Goal: Information Seeking & Learning: Learn about a topic

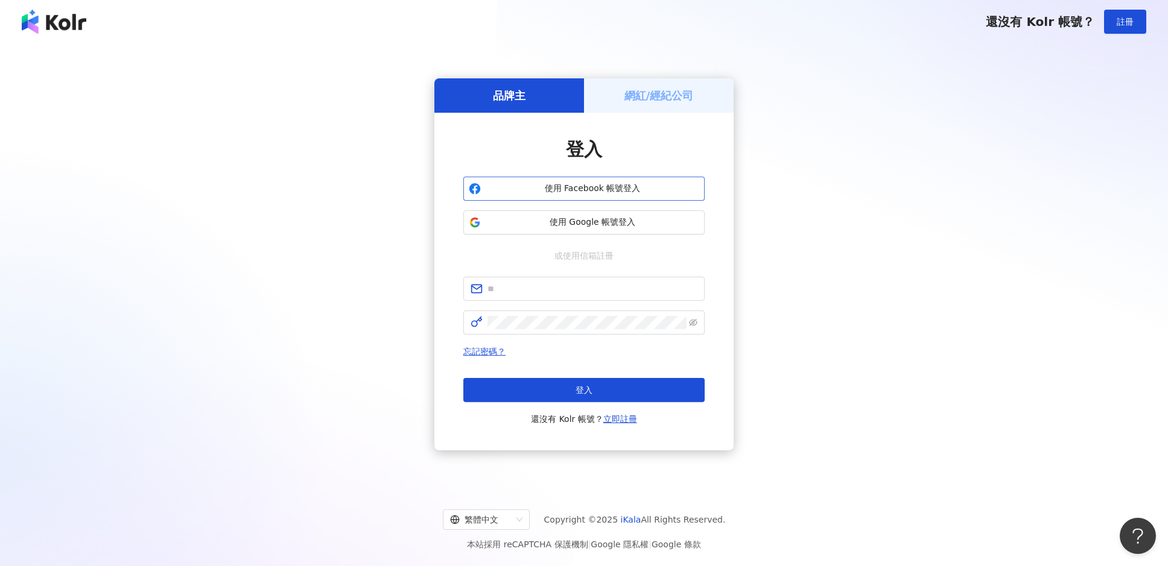
click at [610, 186] on span "使用 Facebook 帳號登入" at bounding box center [593, 189] width 214 height 12
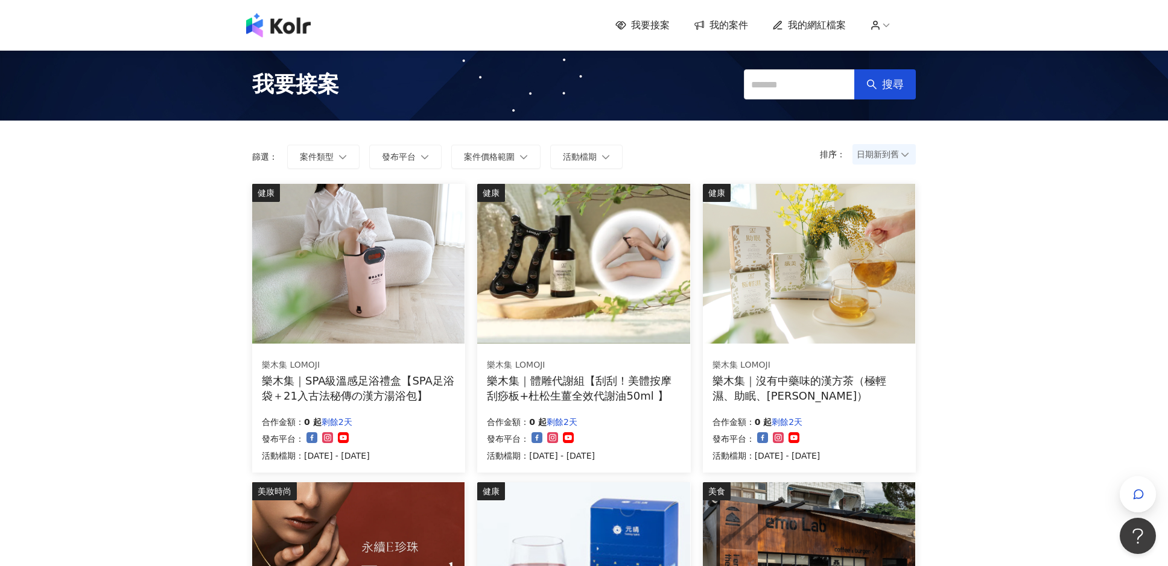
click at [890, 156] on span "日期新到舊" at bounding box center [884, 154] width 55 height 18
click at [892, 224] on div "日期新到舊" at bounding box center [884, 220] width 44 height 13
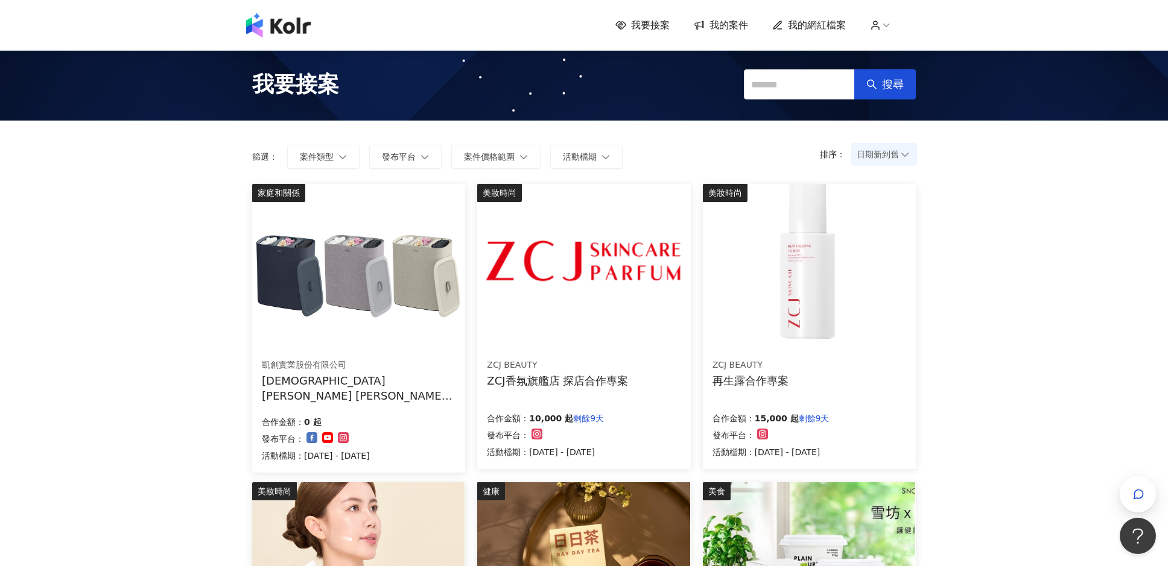
click at [382, 384] on div "[DEMOGRAPHIC_DATA][PERSON_NAME] [PERSON_NAME] Tota 90L 分類洗衣籃(三格)" at bounding box center [359, 388] width 194 height 30
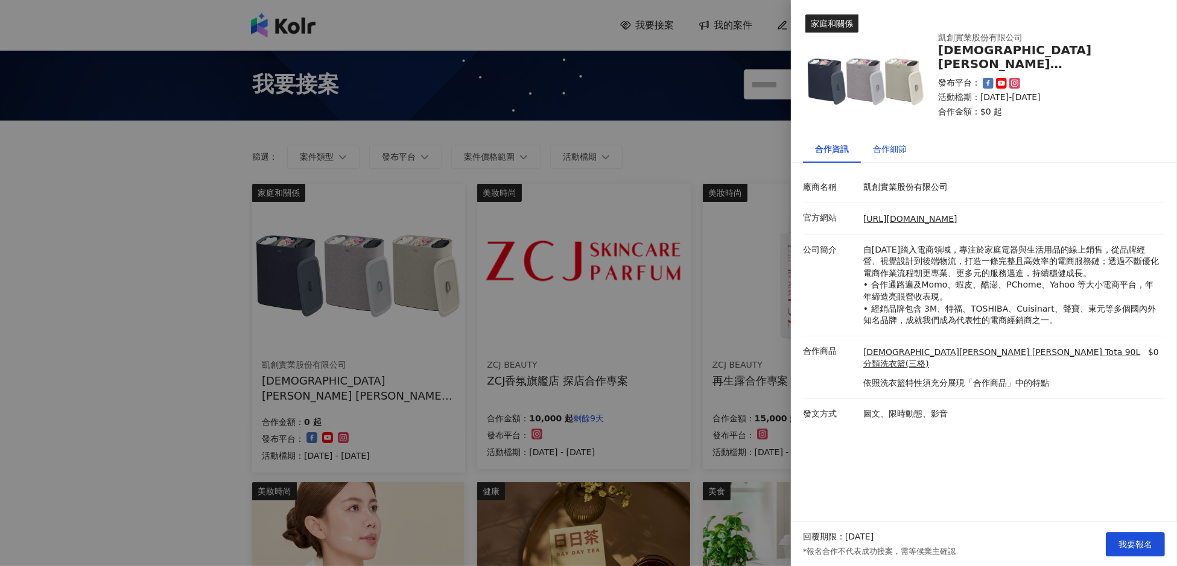
click at [889, 148] on div "合作細節" at bounding box center [890, 148] width 34 height 13
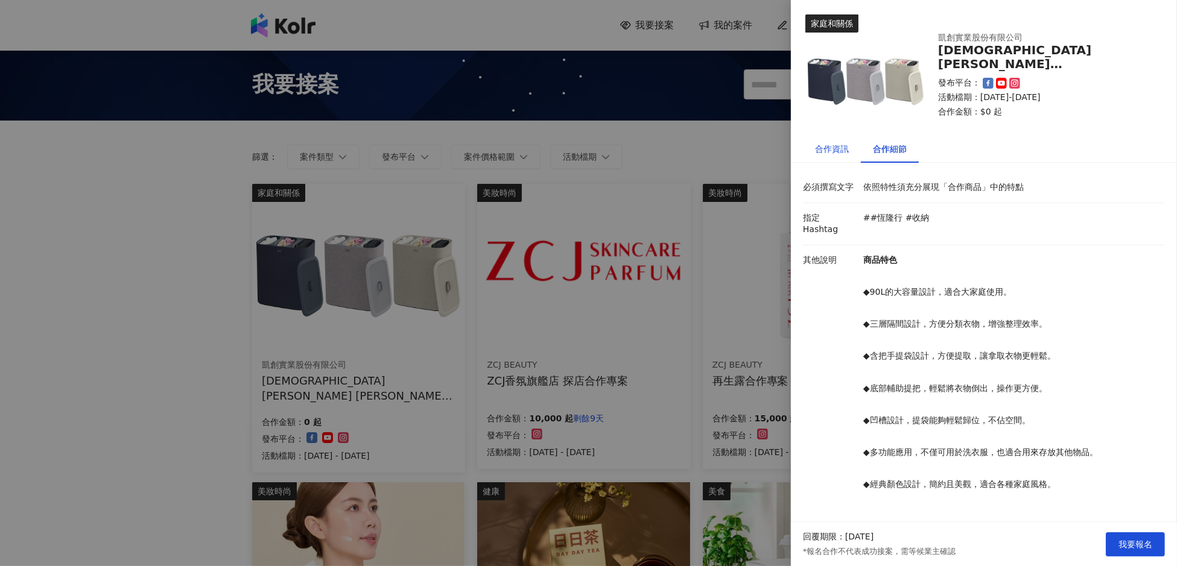
click at [831, 151] on div "合作資訊" at bounding box center [832, 148] width 34 height 13
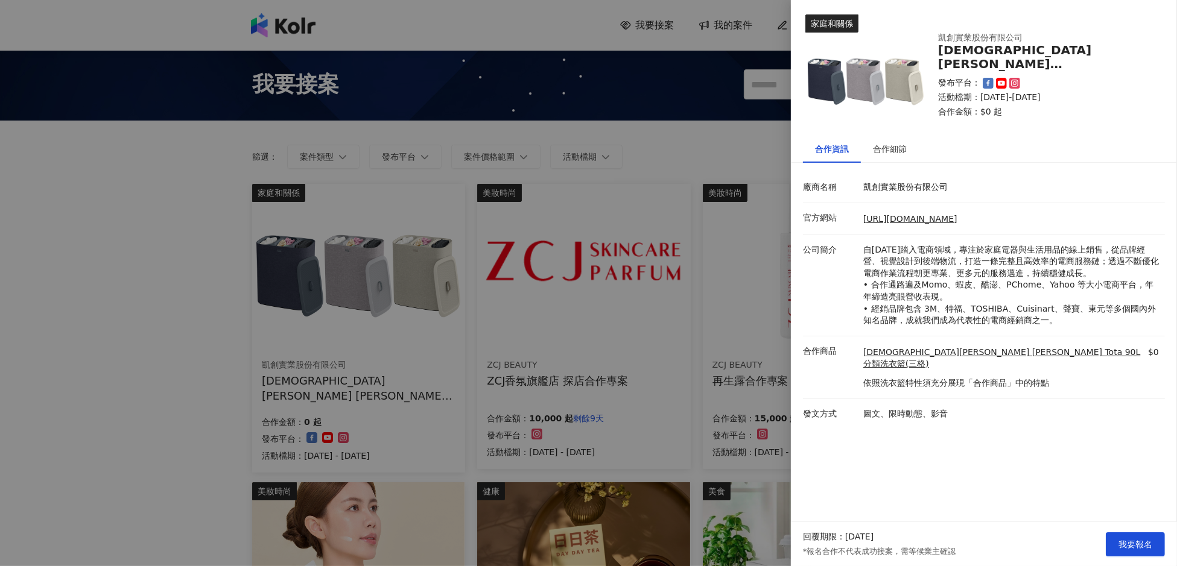
click at [81, 234] on div at bounding box center [588, 283] width 1177 height 566
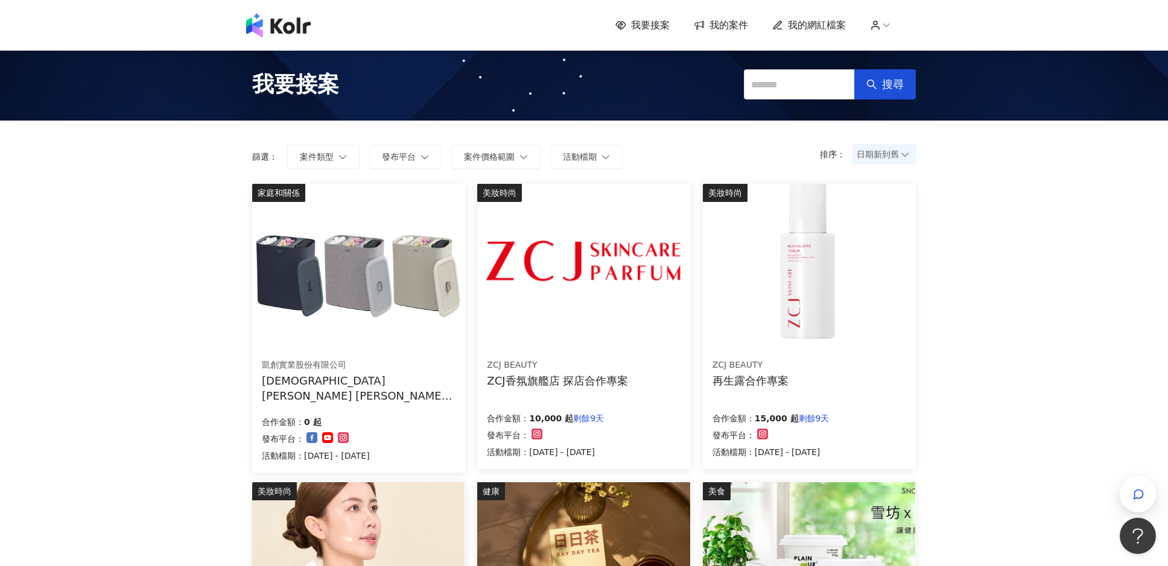
click at [591, 288] on img at bounding box center [583, 264] width 212 height 160
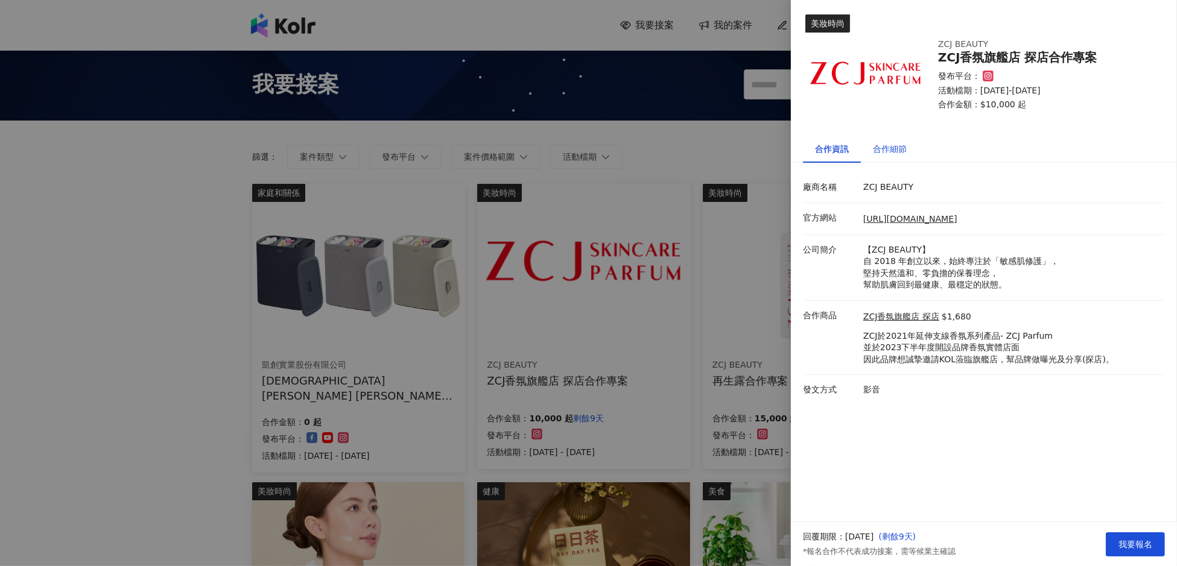
click at [902, 151] on div "合作細節" at bounding box center [890, 148] width 34 height 13
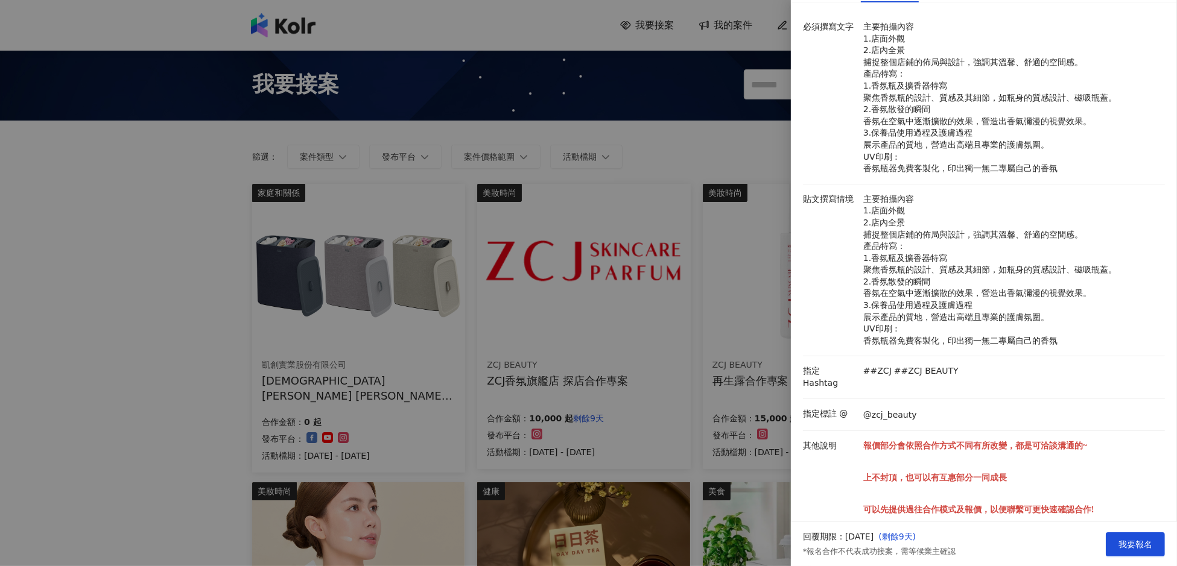
scroll to position [172, 0]
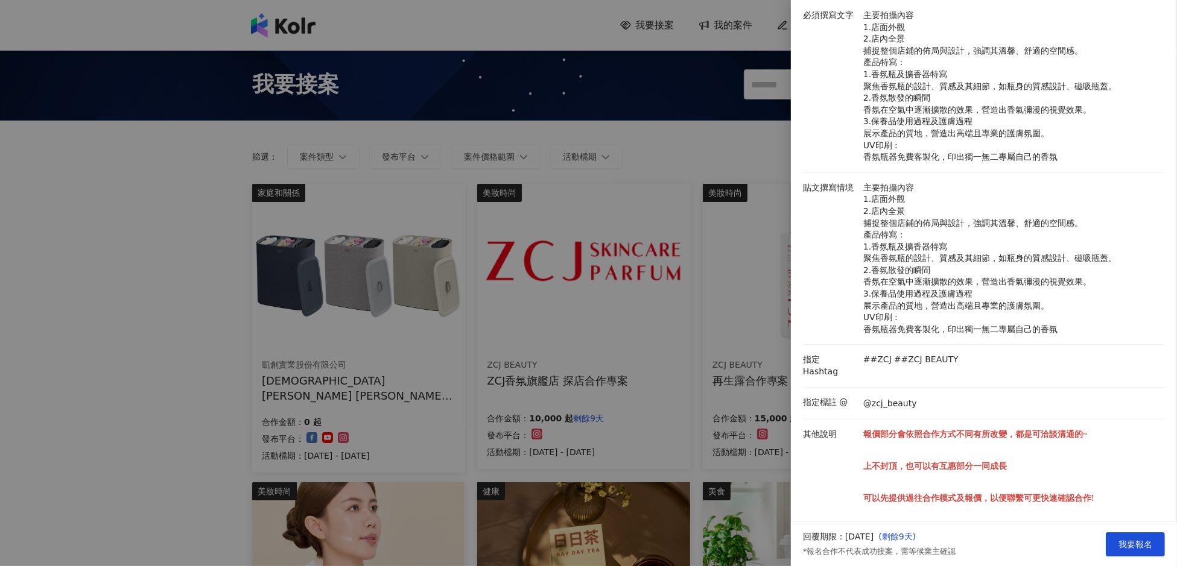
click at [169, 288] on div at bounding box center [588, 283] width 1177 height 566
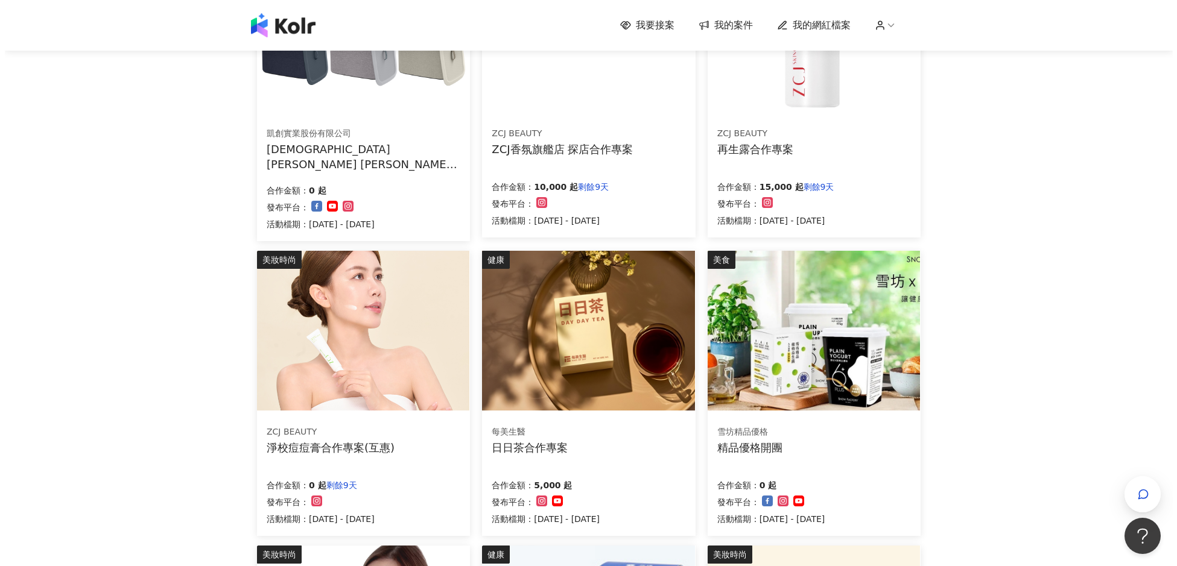
scroll to position [241, 0]
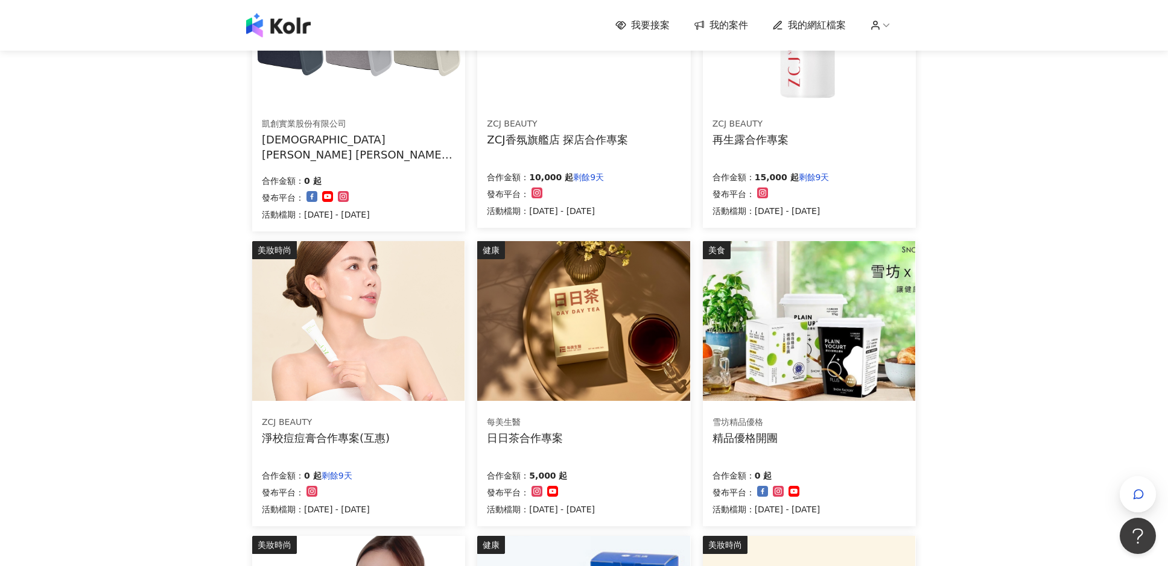
click at [533, 436] on div "日日茶合作專案" at bounding box center [525, 438] width 76 height 15
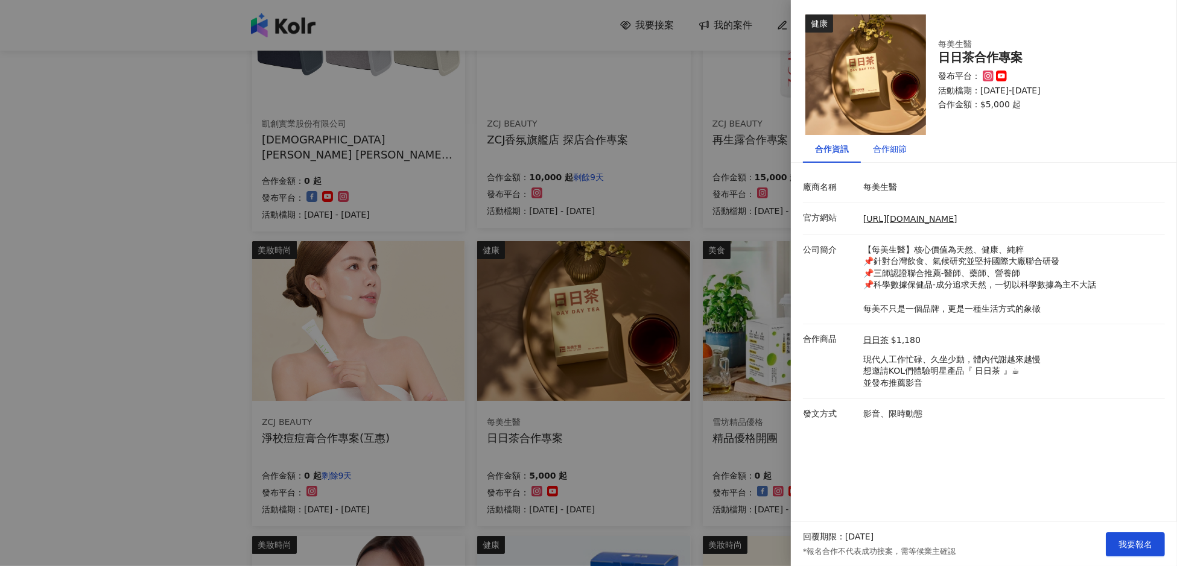
click at [892, 151] on div "合作細節" at bounding box center [890, 148] width 34 height 13
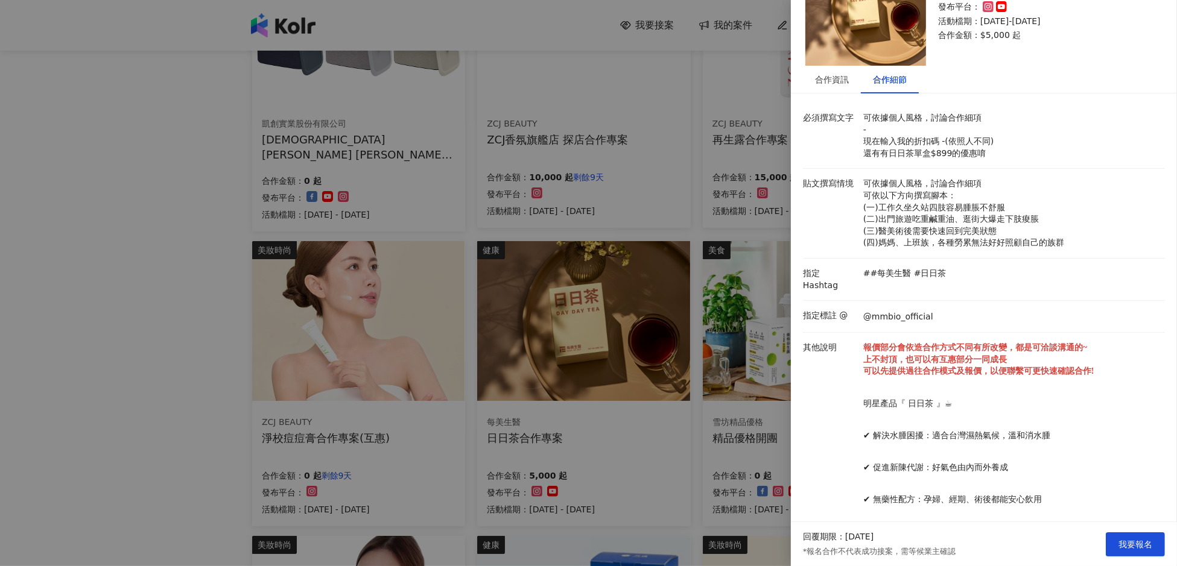
scroll to position [123, 0]
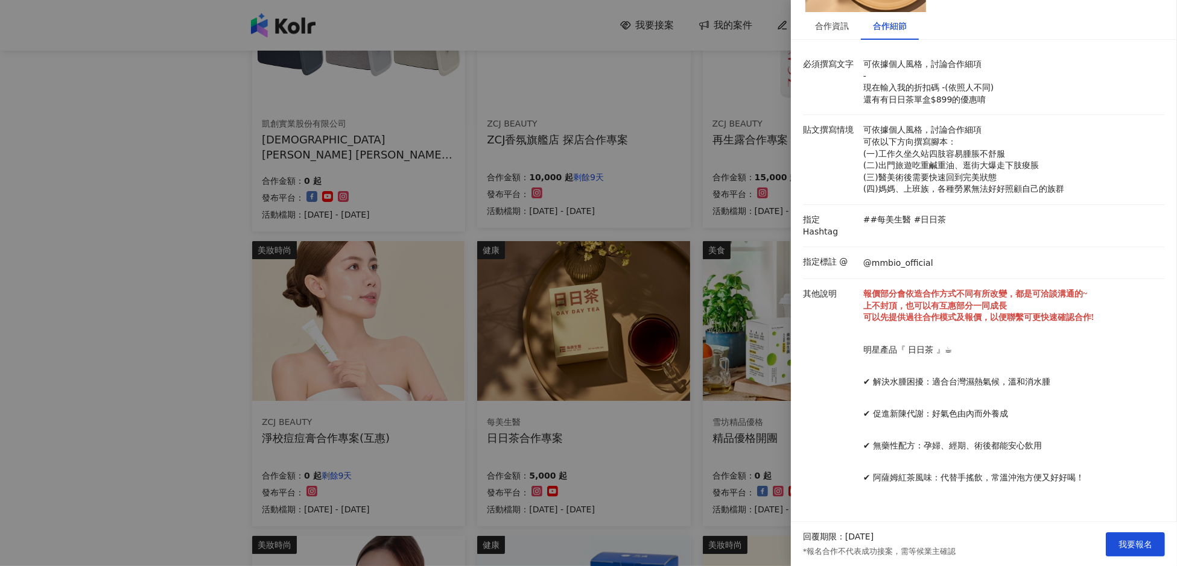
click at [69, 375] on div at bounding box center [588, 283] width 1177 height 566
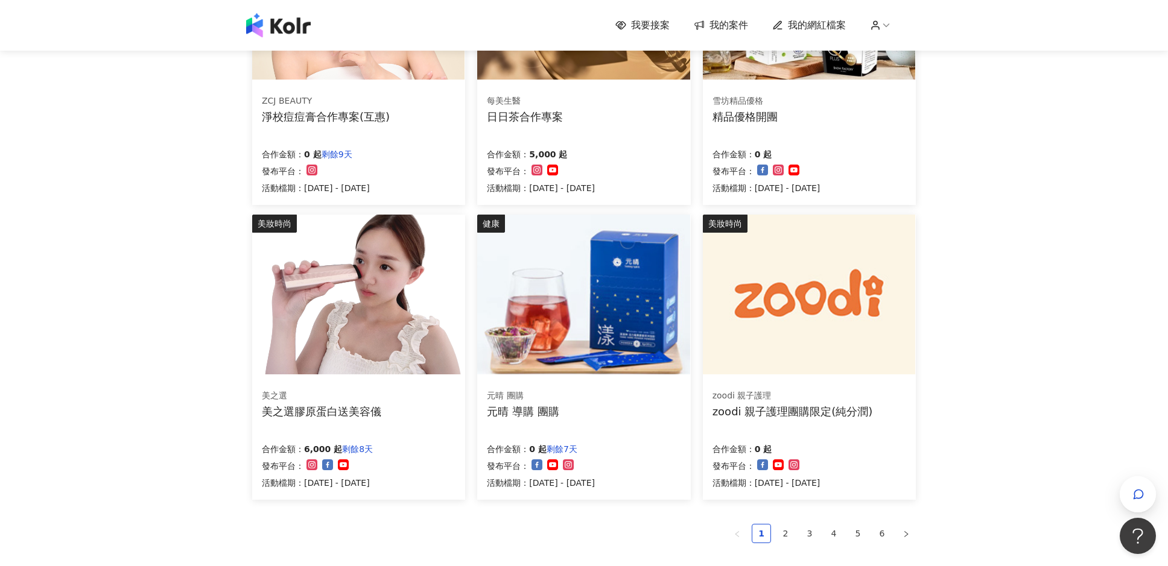
scroll to position [722, 0]
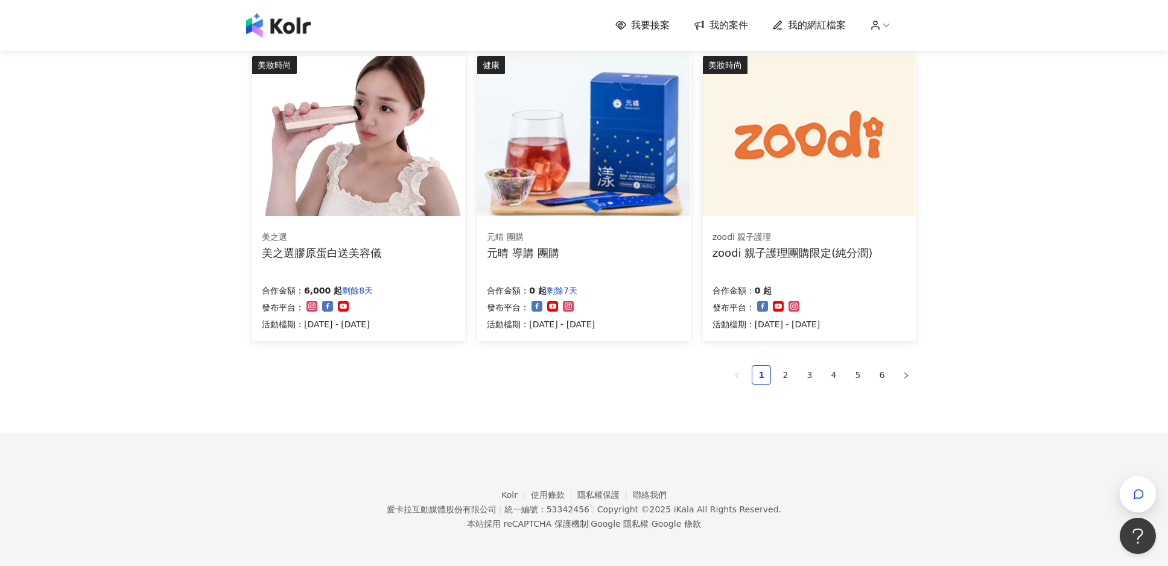
click at [317, 252] on div "美之選膠原蛋白送美容儀" at bounding box center [321, 253] width 119 height 15
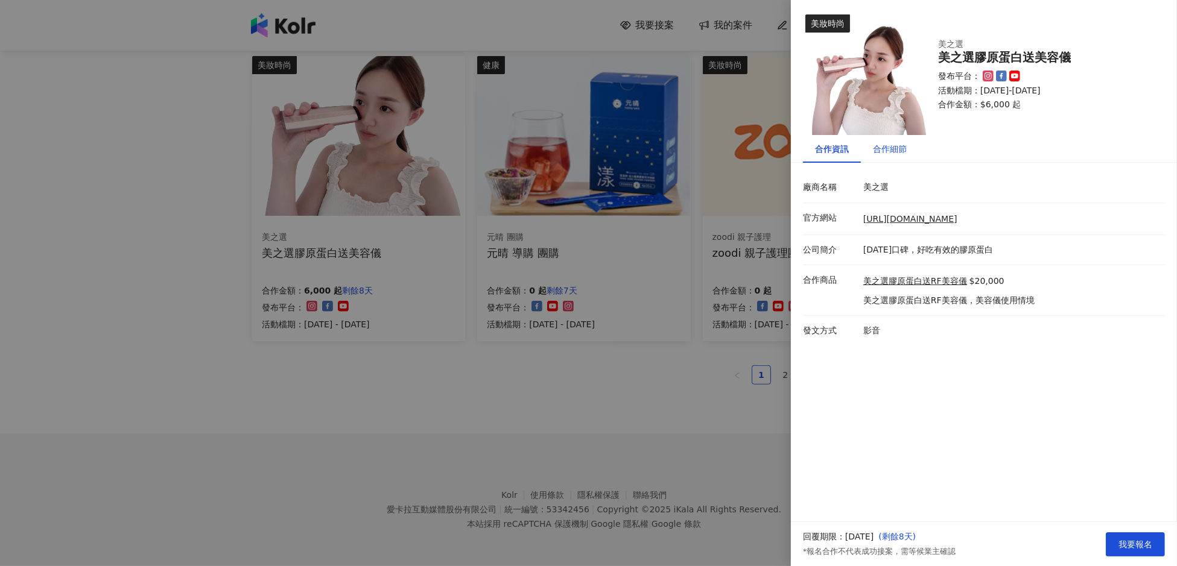
click at [884, 151] on div "合作細節" at bounding box center [890, 148] width 34 height 13
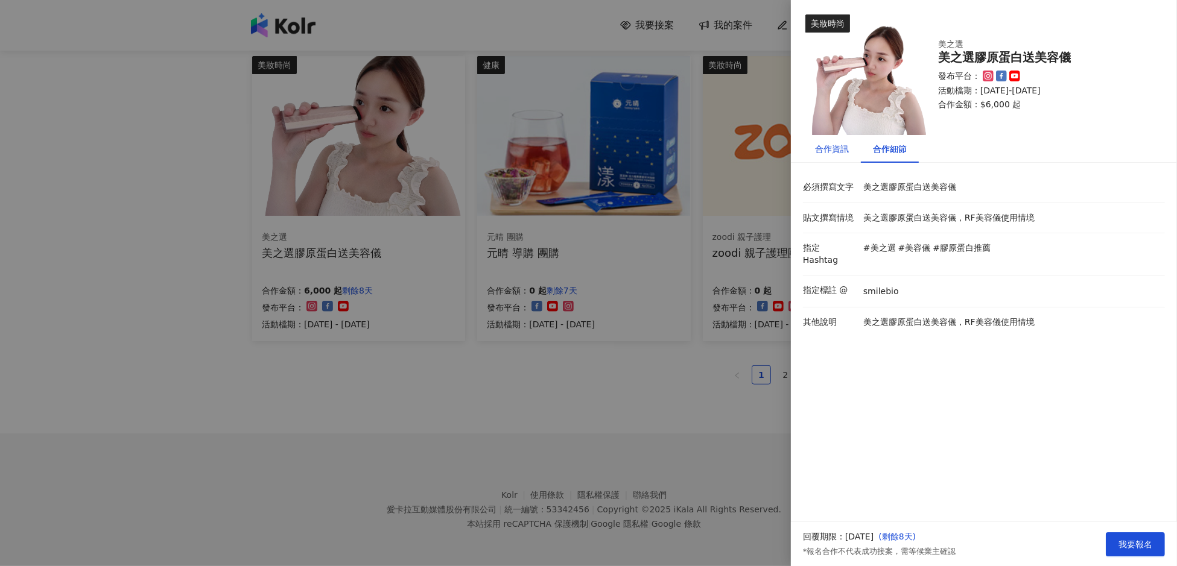
click at [837, 150] on div "合作資訊" at bounding box center [832, 148] width 34 height 13
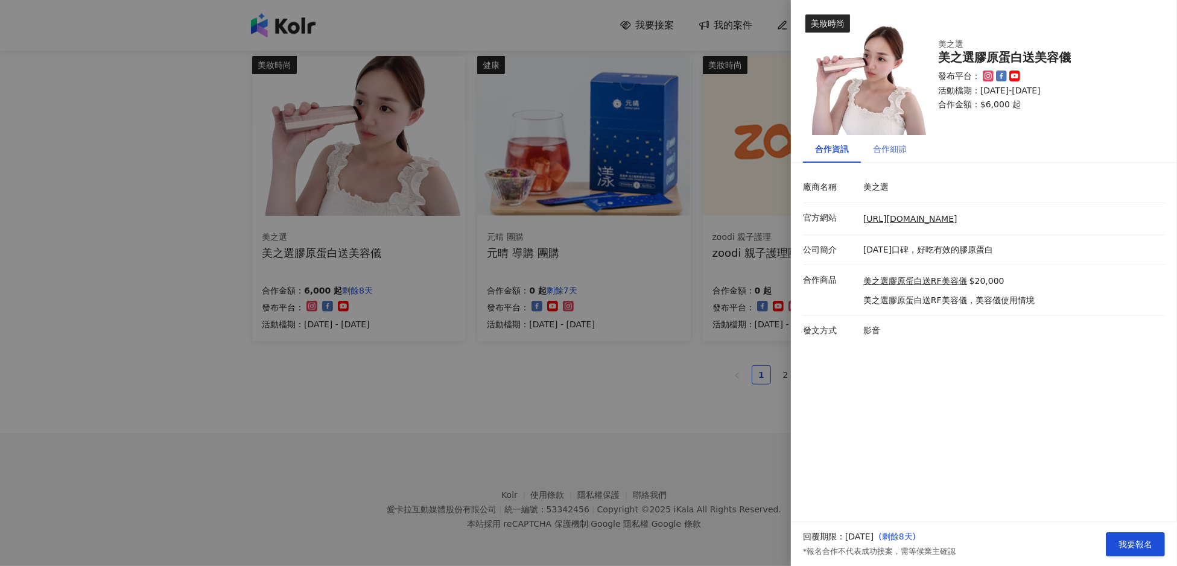
click at [889, 156] on div "合作細節" at bounding box center [890, 149] width 58 height 28
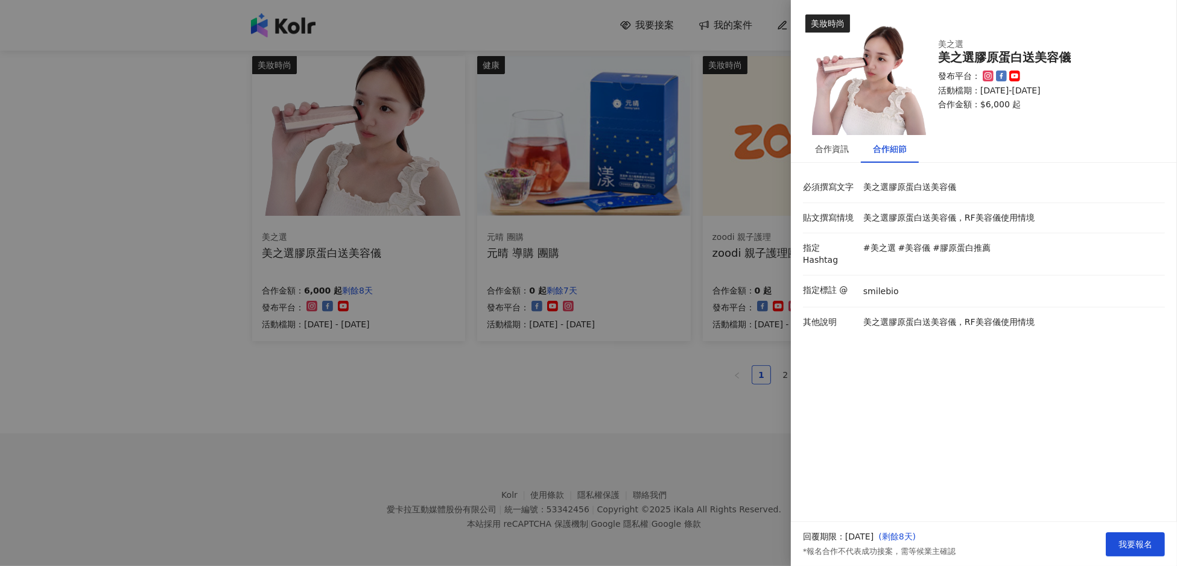
click at [287, 452] on div at bounding box center [588, 283] width 1177 height 566
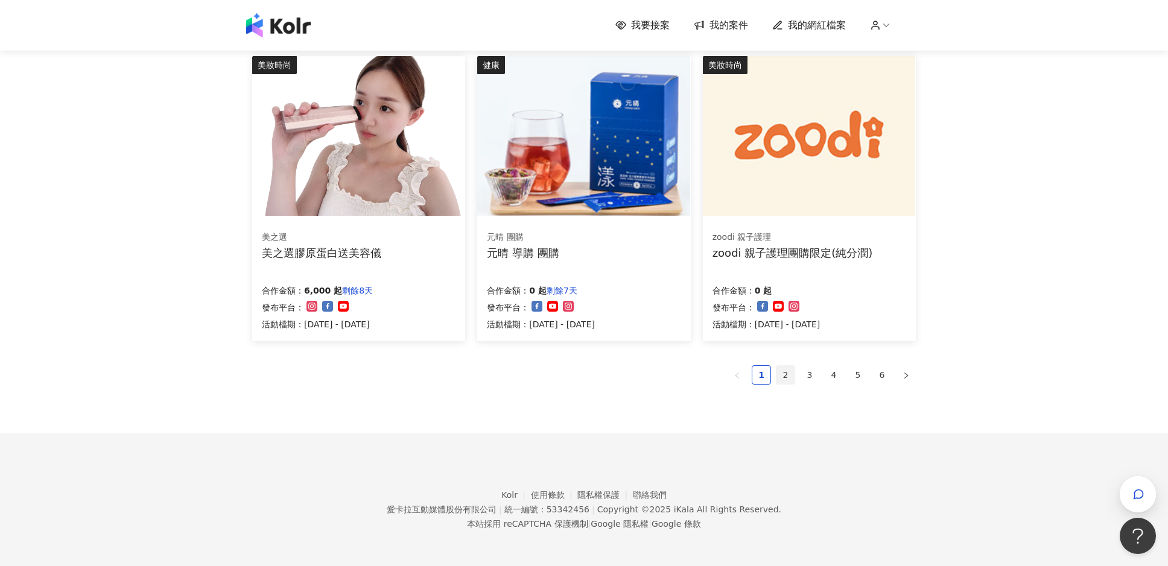
click at [787, 370] on link "2" at bounding box center [785, 375] width 18 height 18
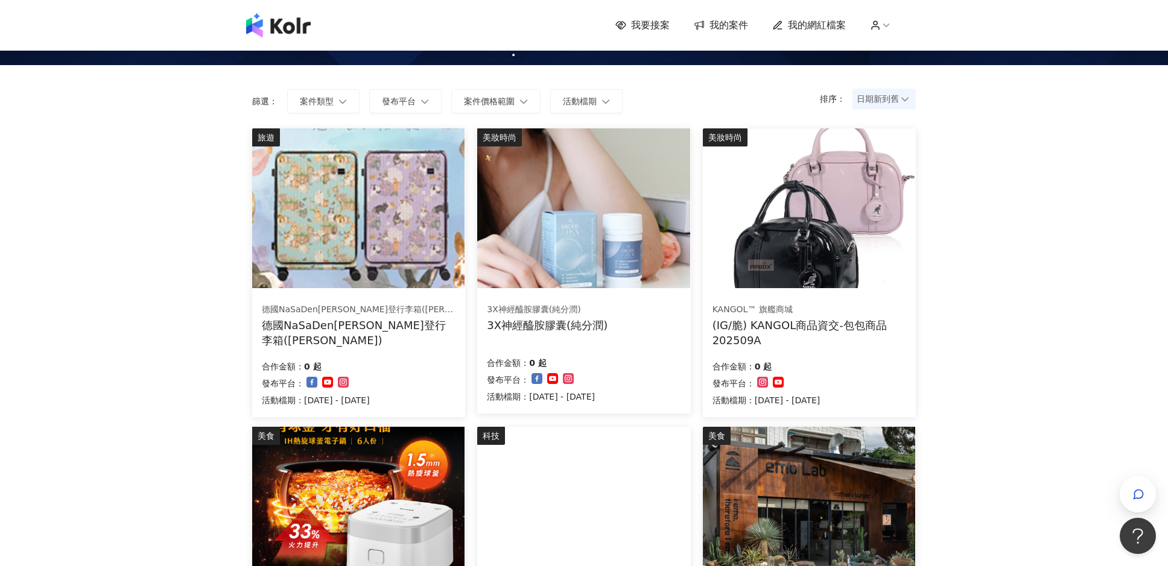
scroll to position [0, 0]
